Goal: Information Seeking & Learning: Learn about a topic

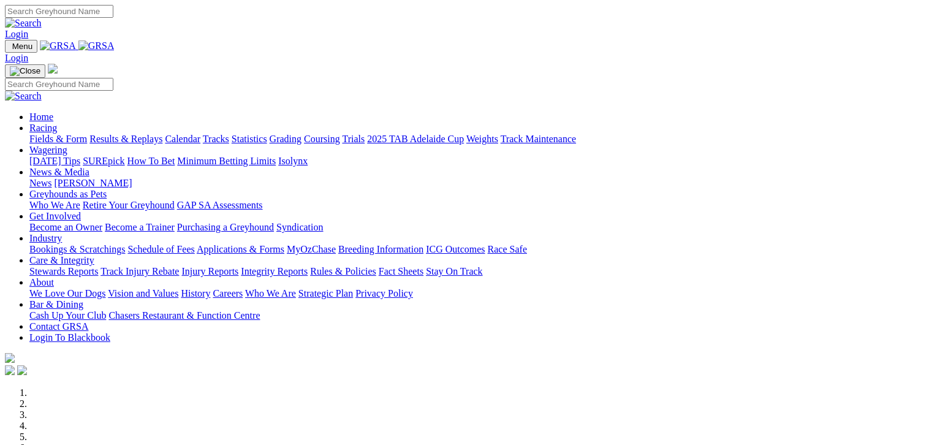
click at [45, 134] on link "Fields & Form" at bounding box center [58, 139] width 58 height 10
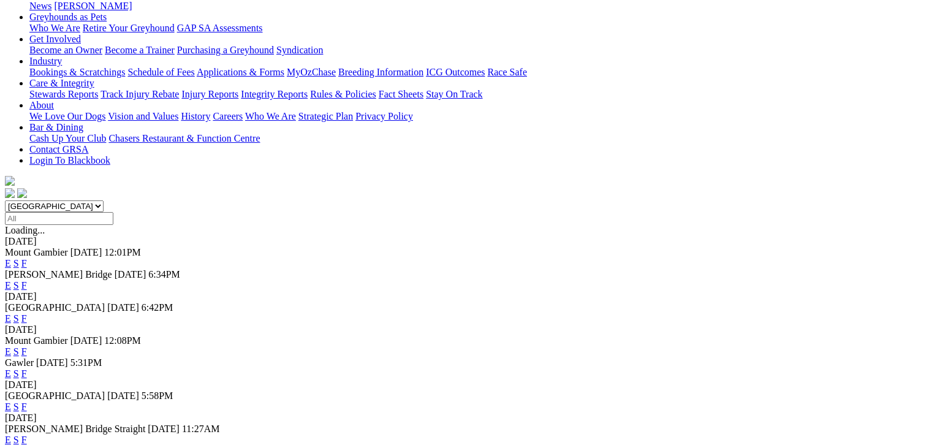
scroll to position [199, 0]
click at [27, 347] on link "F" at bounding box center [24, 352] width 6 height 10
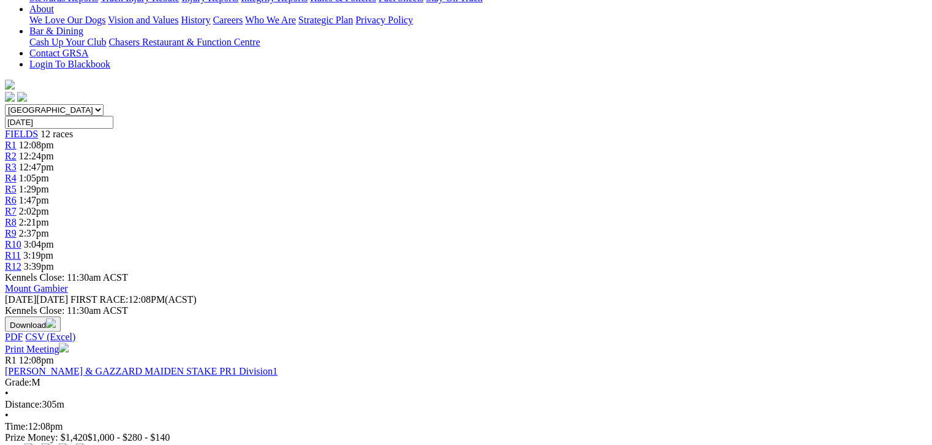
scroll to position [291, 0]
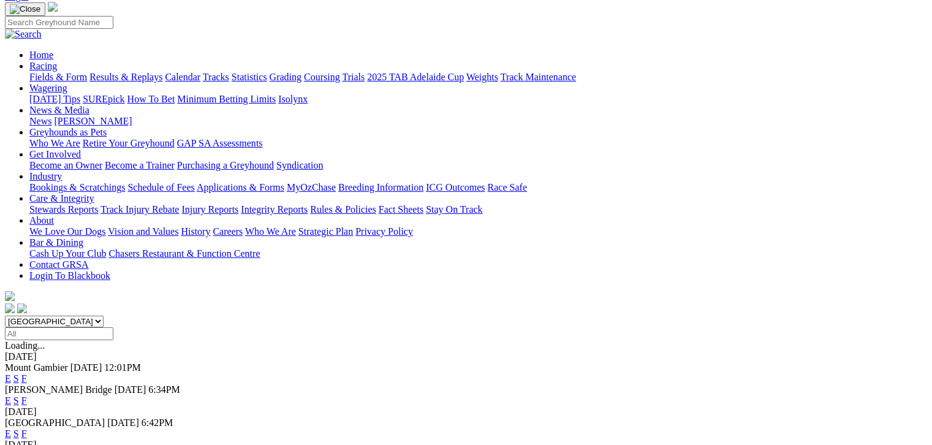
scroll to position [107, 0]
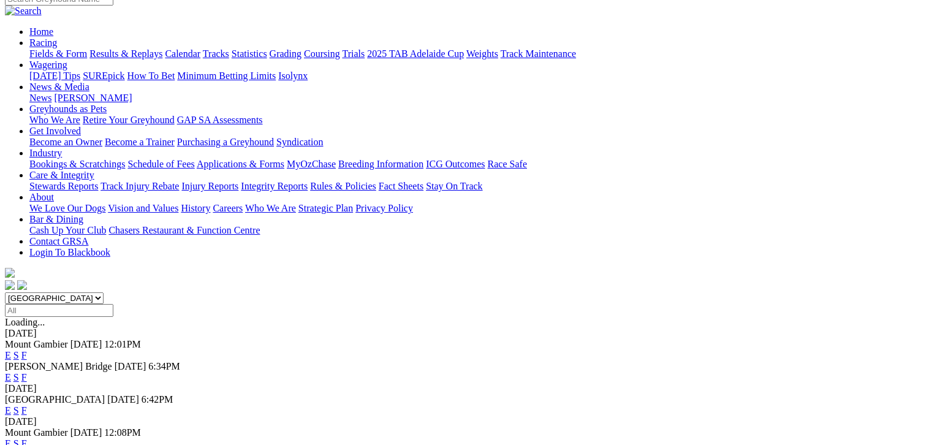
click at [27, 372] on link "F" at bounding box center [24, 377] width 6 height 10
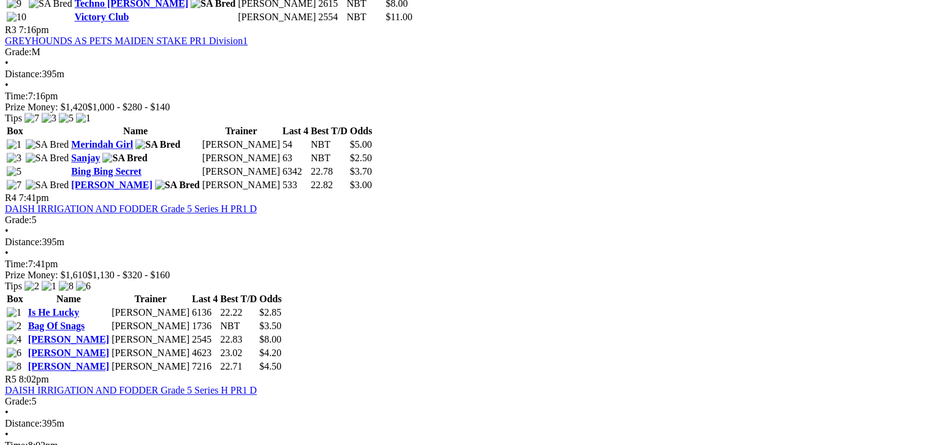
scroll to position [1042, 0]
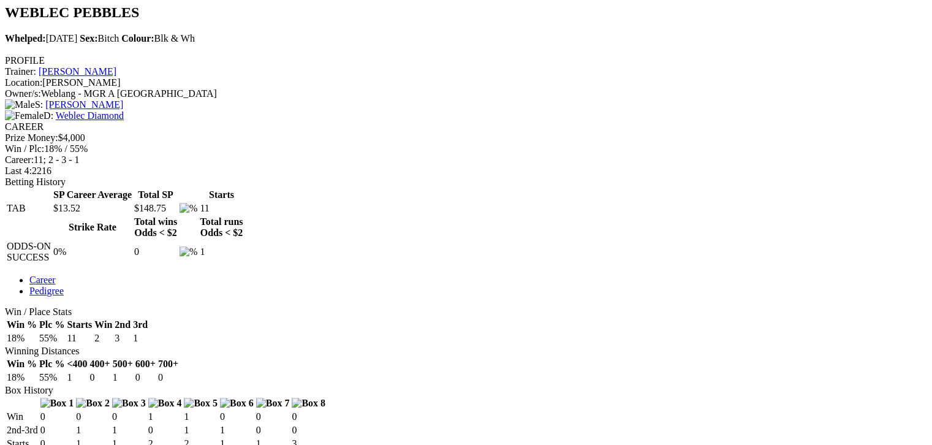
scroll to position [475, 0]
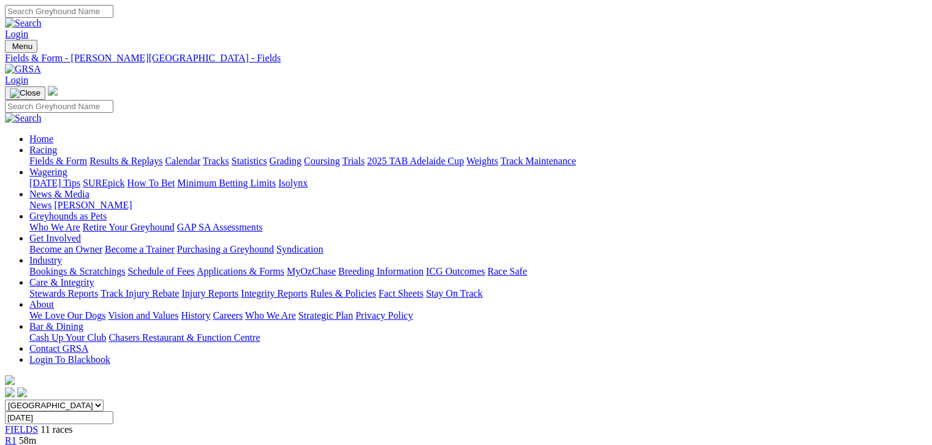
click at [51, 156] on link "Fields & Form" at bounding box center [58, 161] width 58 height 10
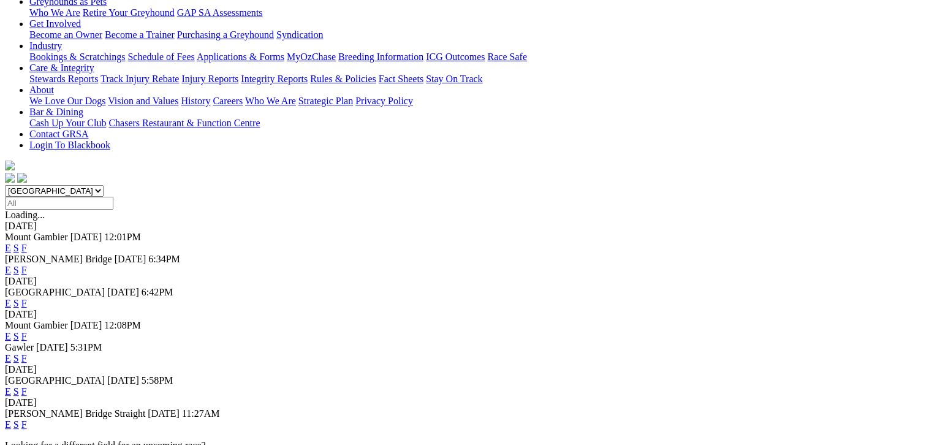
click at [27, 331] on link "F" at bounding box center [24, 336] width 6 height 10
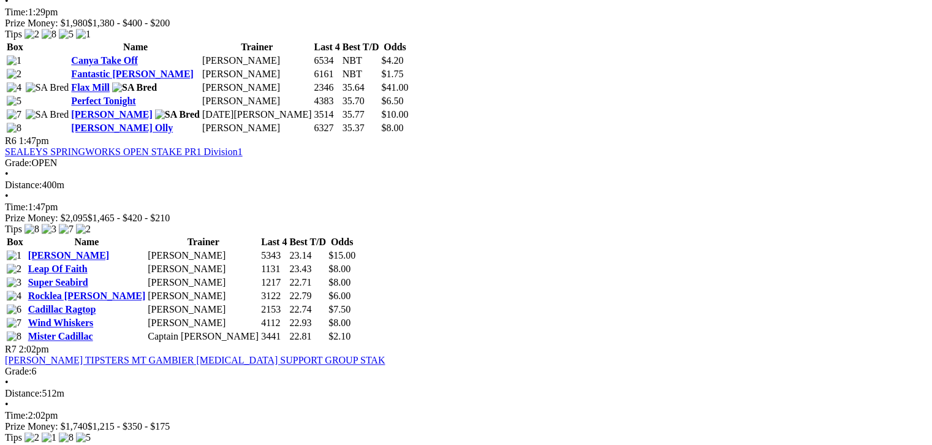
scroll to position [1547, 0]
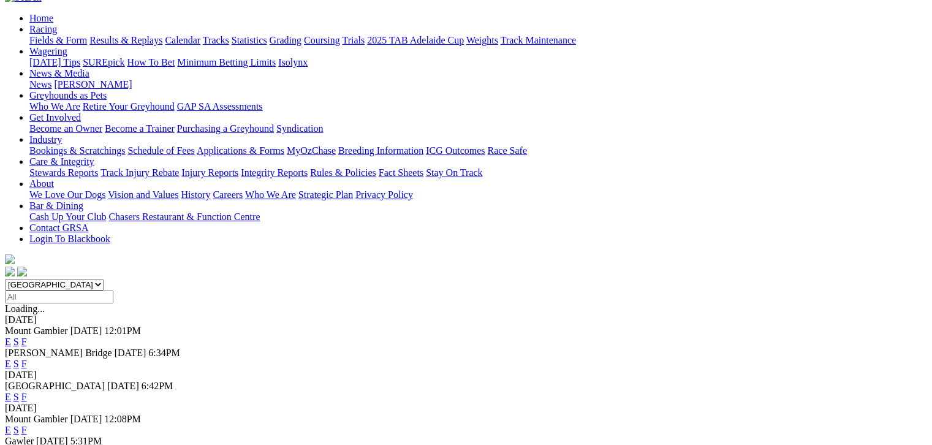
scroll to position [169, 0]
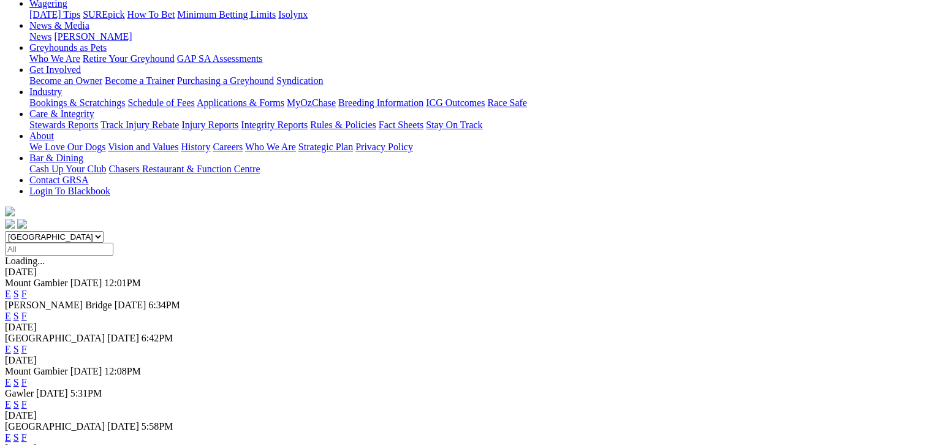
click at [27, 311] on link "F" at bounding box center [24, 316] width 6 height 10
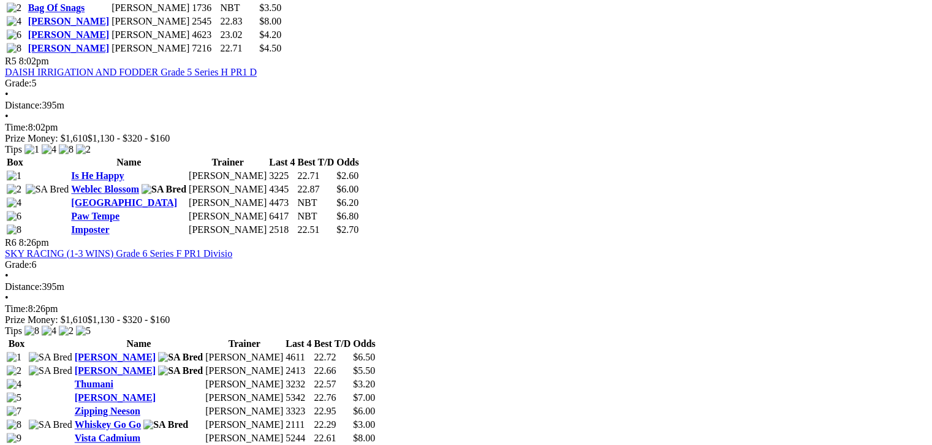
scroll to position [1348, 0]
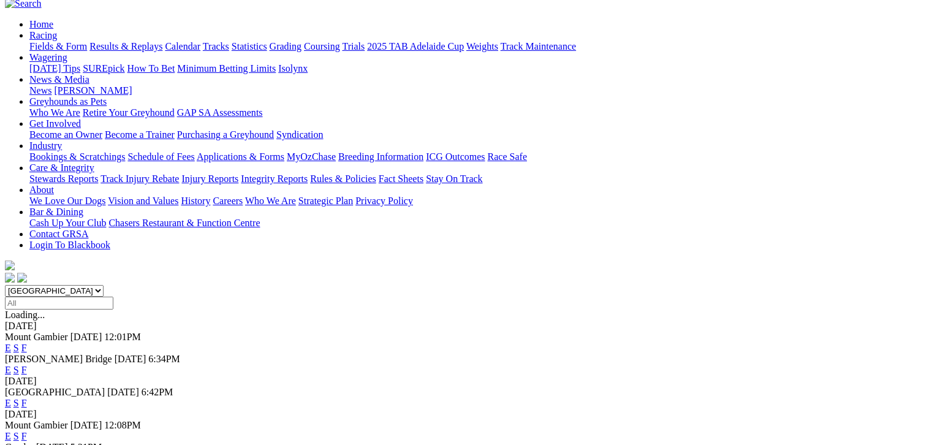
scroll to position [123, 0]
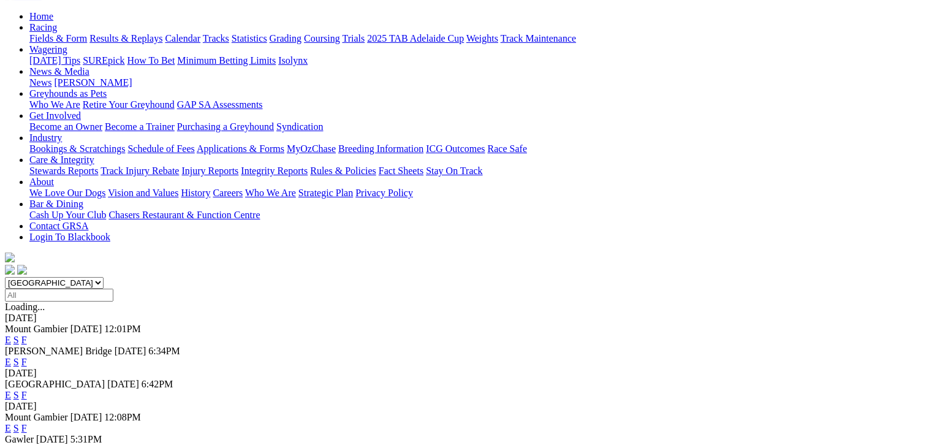
click at [27, 423] on link "F" at bounding box center [24, 428] width 6 height 10
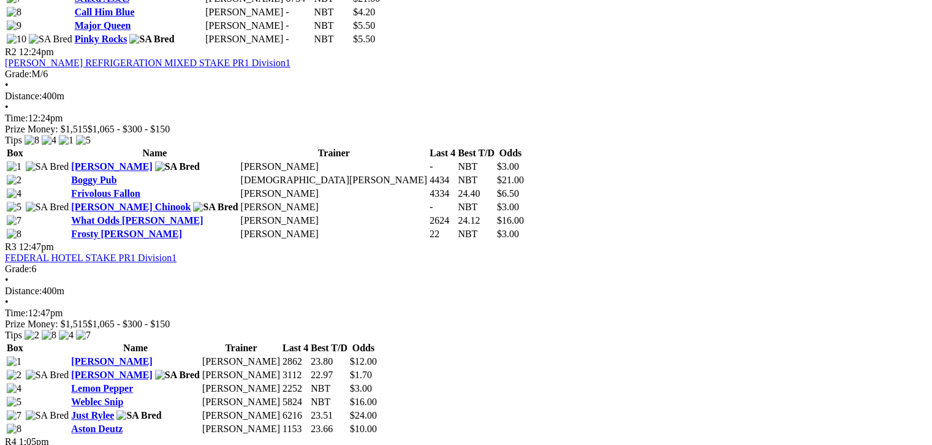
scroll to position [827, 0]
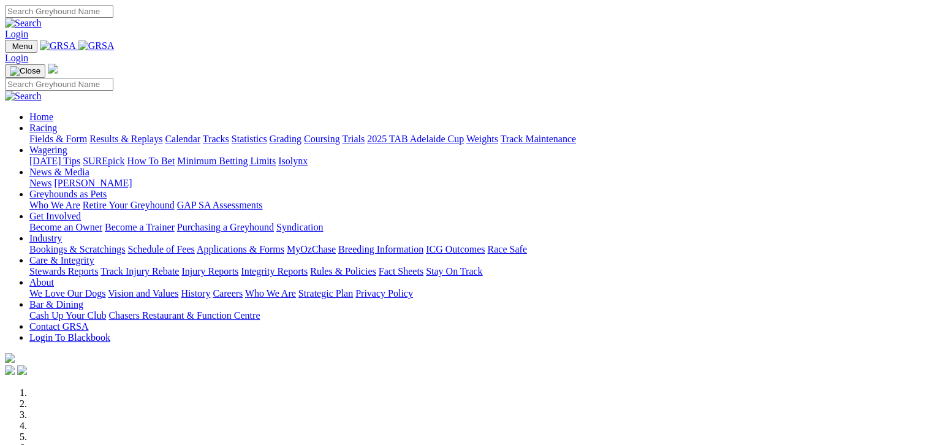
click at [77, 134] on link "Fields & Form" at bounding box center [58, 139] width 58 height 10
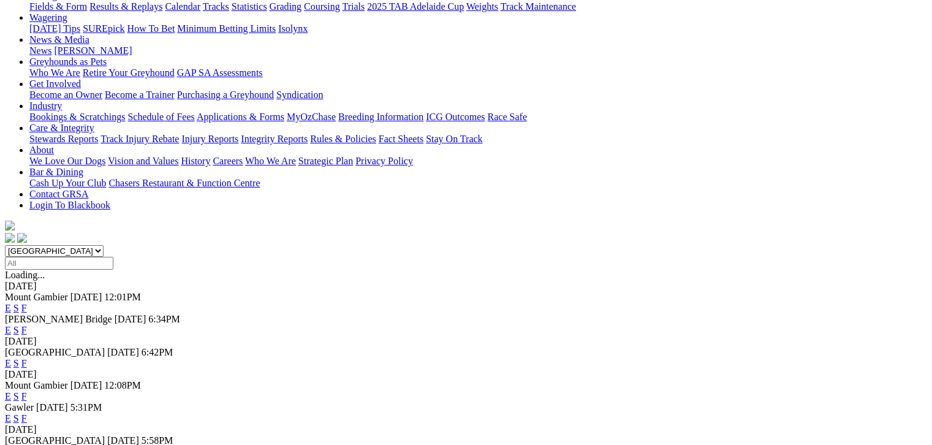
scroll to position [153, 0]
click at [27, 392] on link "F" at bounding box center [24, 397] width 6 height 10
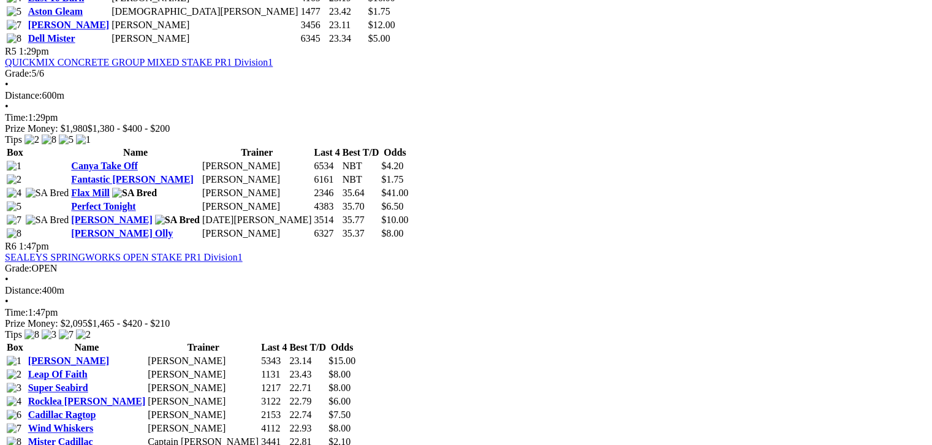
scroll to position [1562, 0]
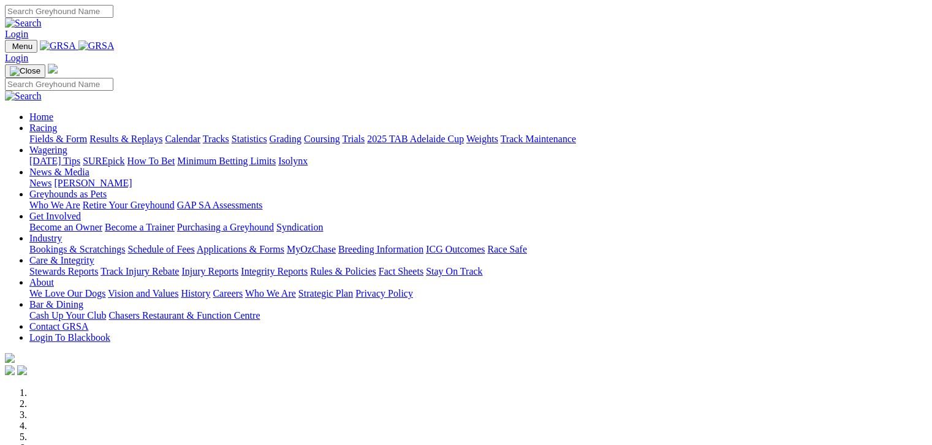
click at [29, 134] on link "Fields & Form" at bounding box center [58, 139] width 58 height 10
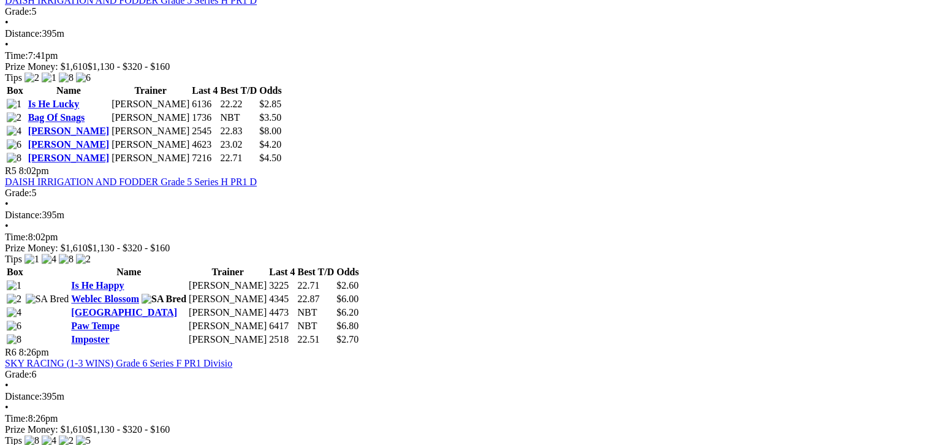
scroll to position [1164, 0]
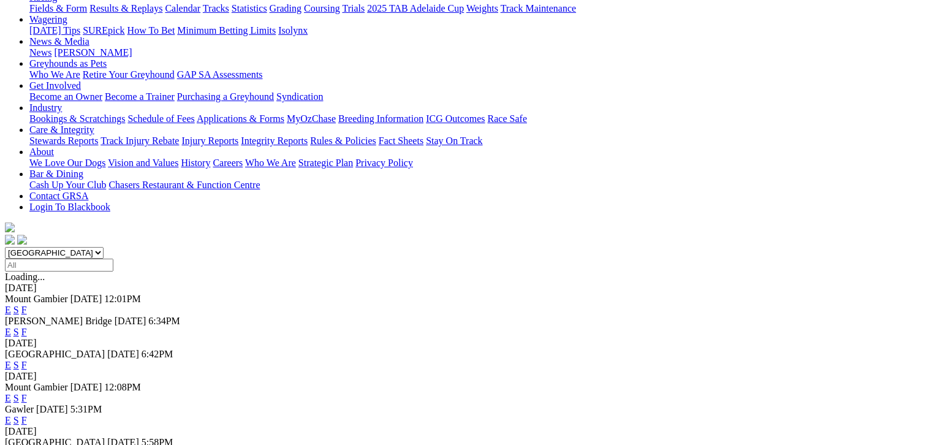
scroll to position [153, 0]
click at [27, 392] on link "F" at bounding box center [24, 397] width 6 height 10
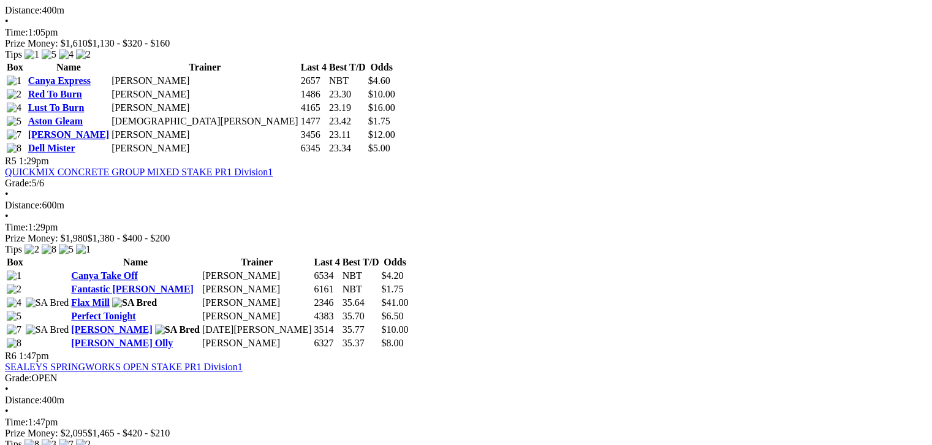
scroll to position [1301, 0]
